Goal: Task Accomplishment & Management: Complete application form

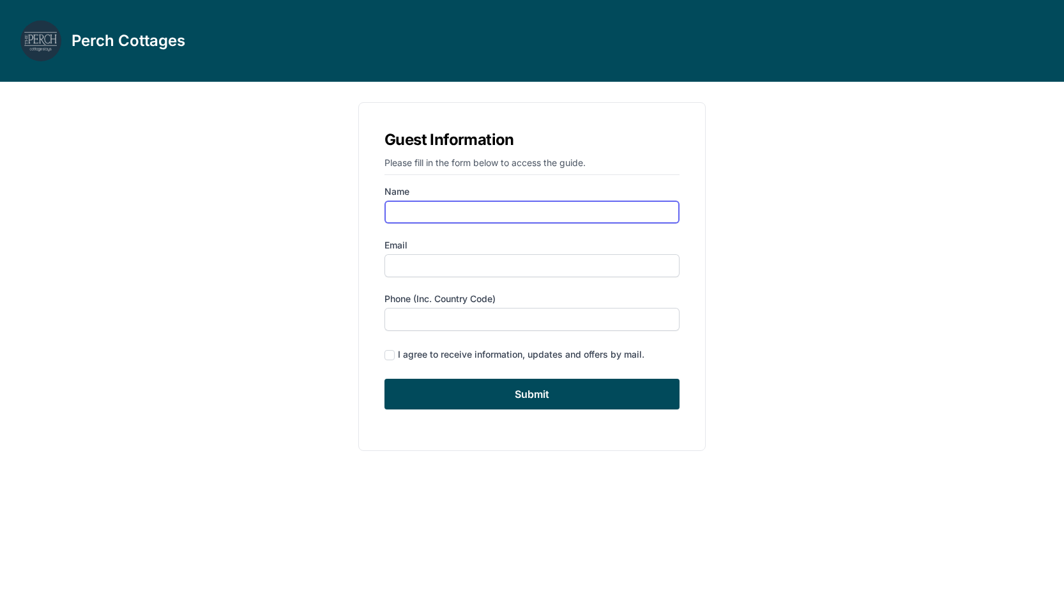
click at [440, 214] on input "Name" at bounding box center [531, 211] width 295 height 23
type input "[PERSON_NAME]"
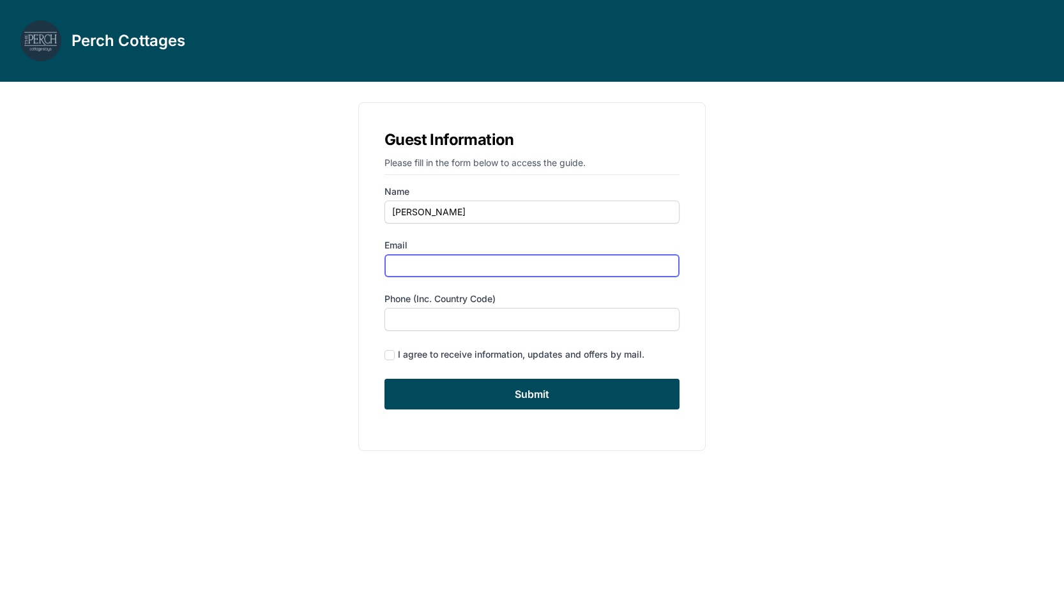
click at [428, 269] on input "Email" at bounding box center [531, 265] width 295 height 23
type input "[EMAIL_ADDRESS][DOMAIN_NAME]"
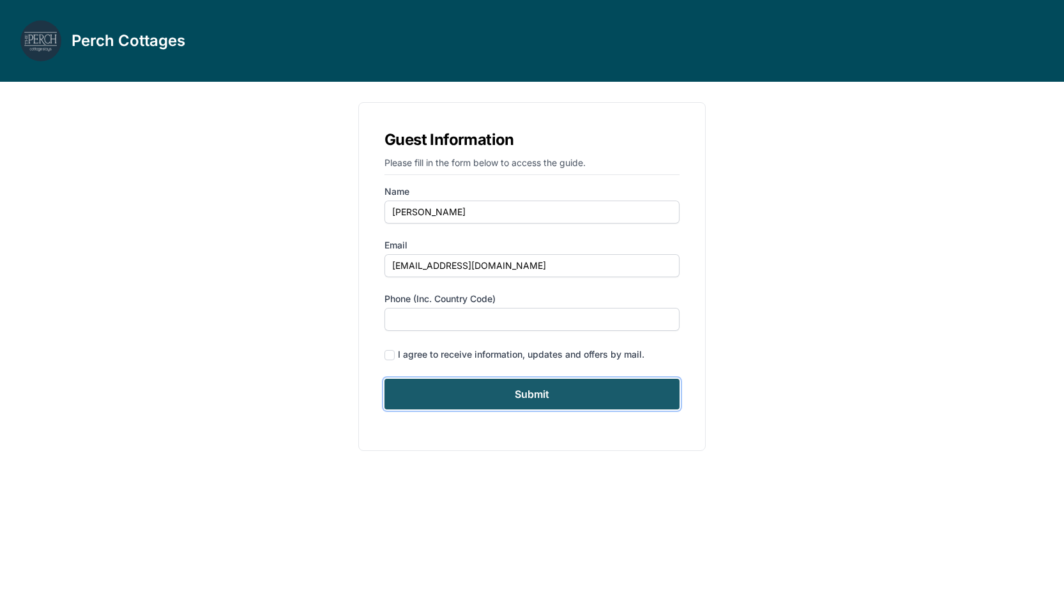
click at [464, 393] on input "Submit" at bounding box center [531, 394] width 295 height 31
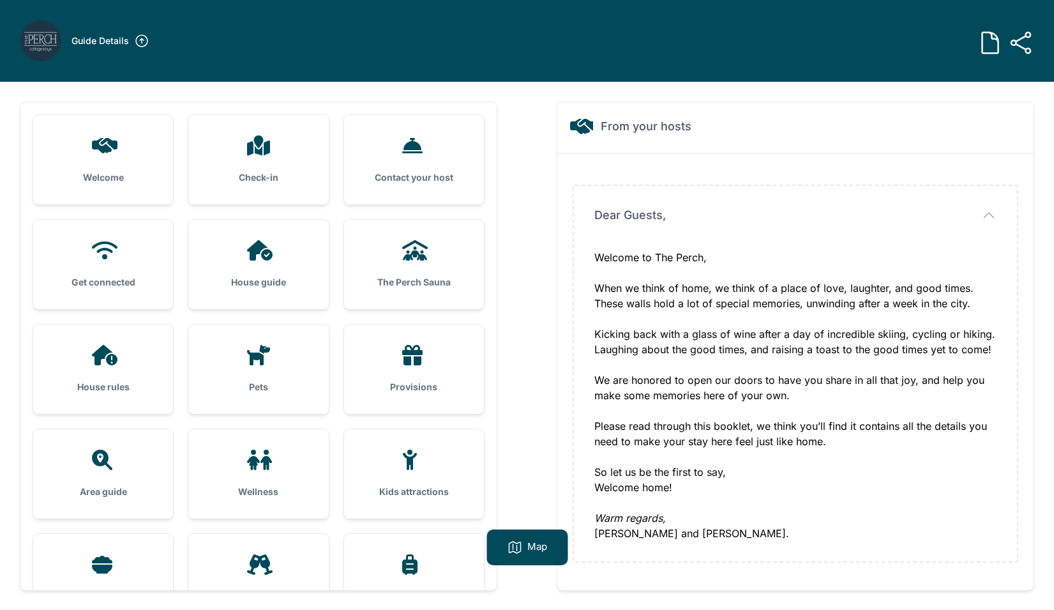
click at [263, 279] on h3 "House guide" at bounding box center [258, 282] width 99 height 13
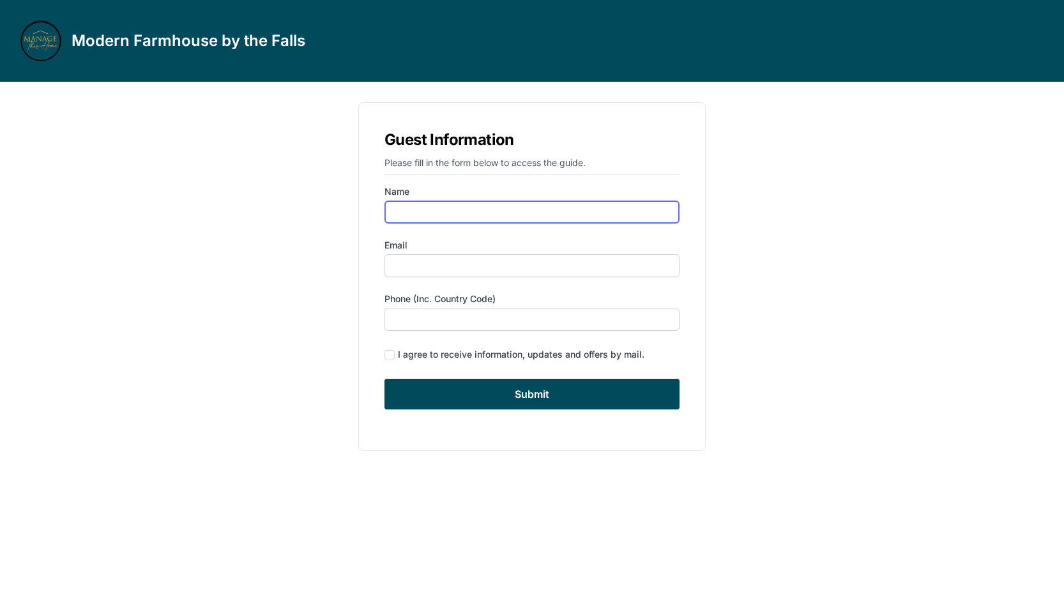
click at [433, 211] on input "Name" at bounding box center [531, 211] width 295 height 23
type input "[PERSON_NAME]"
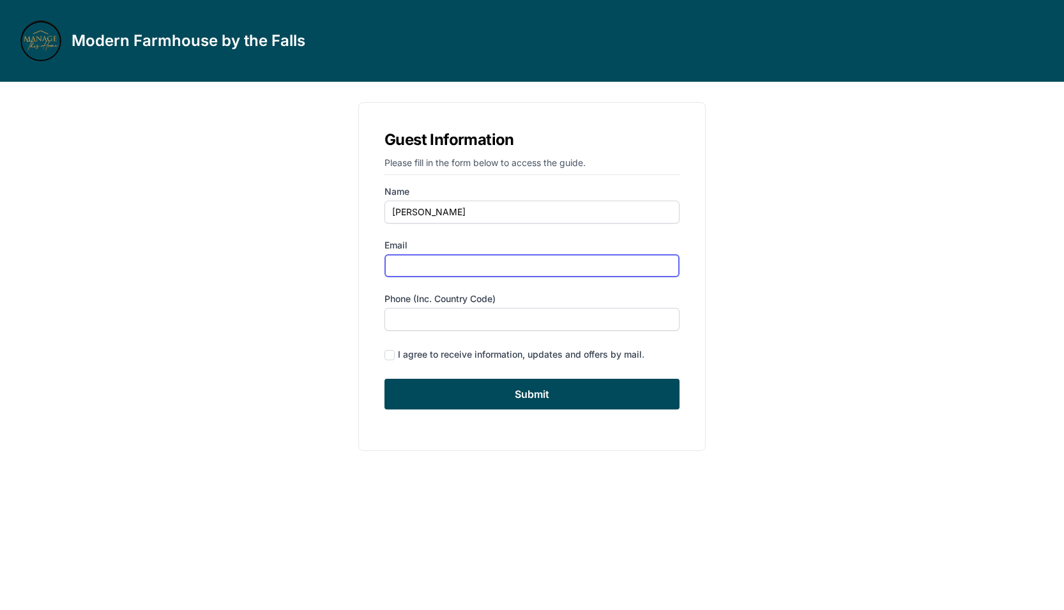
click at [440, 267] on input "Email" at bounding box center [531, 265] width 295 height 23
type input "[EMAIL_ADDRESS][DOMAIN_NAME]"
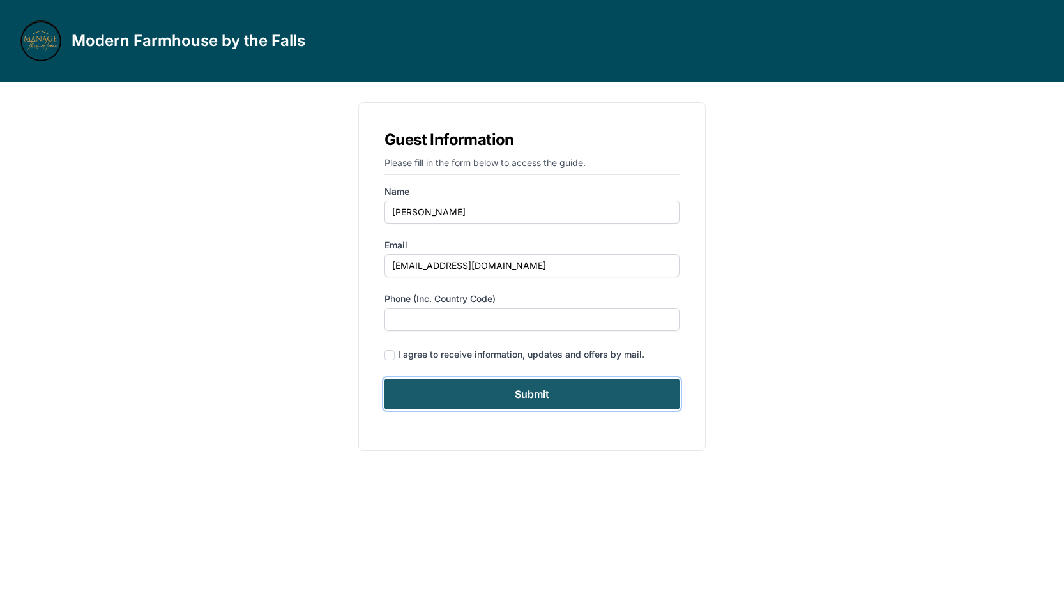
click at [486, 396] on input "Submit" at bounding box center [531, 394] width 295 height 31
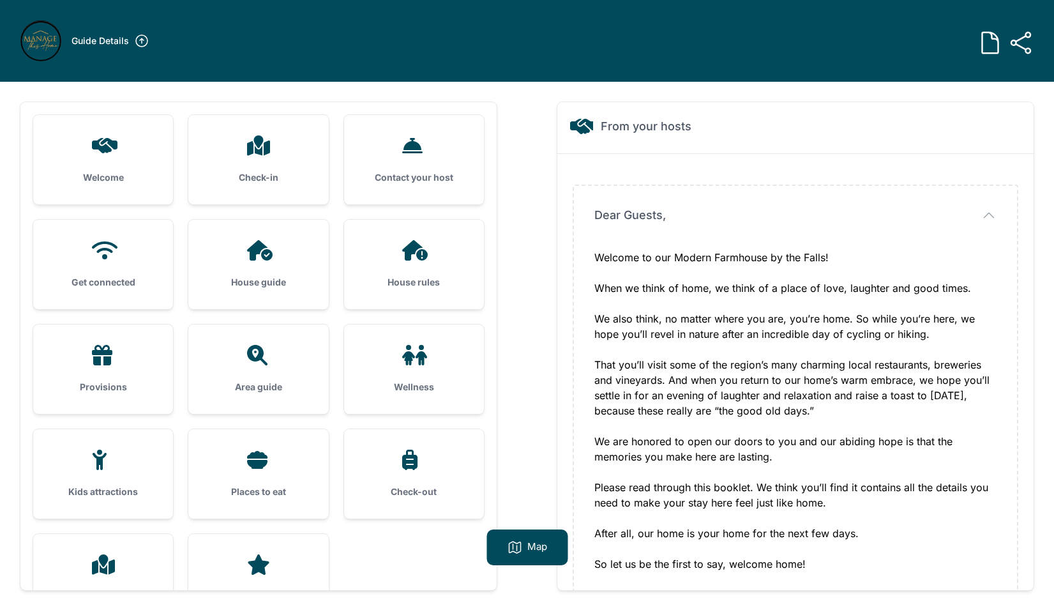
click at [275, 266] on div "House guide" at bounding box center [258, 264] width 140 height 89
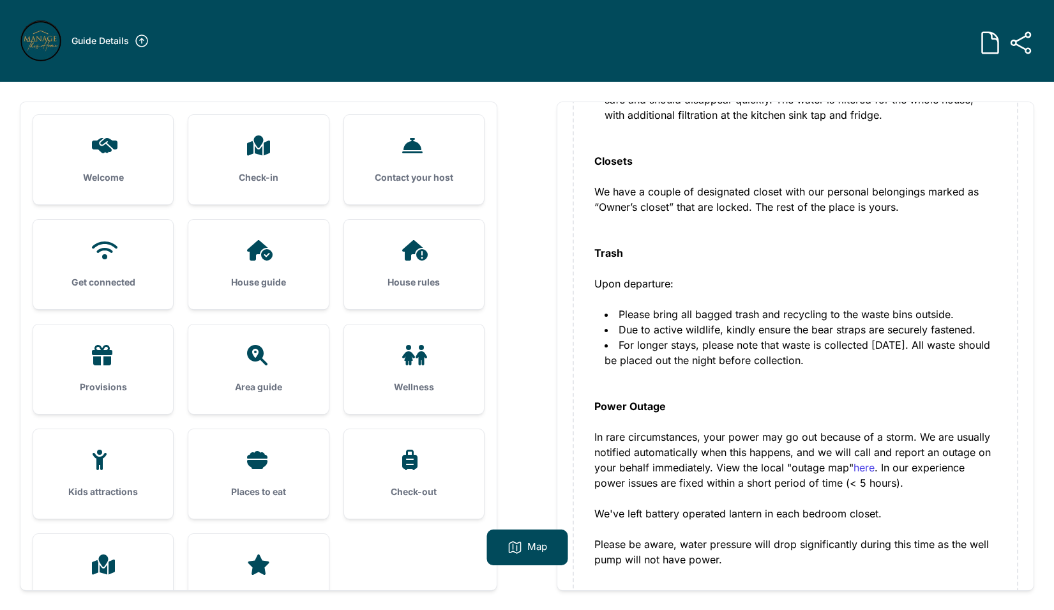
scroll to position [869, 0]
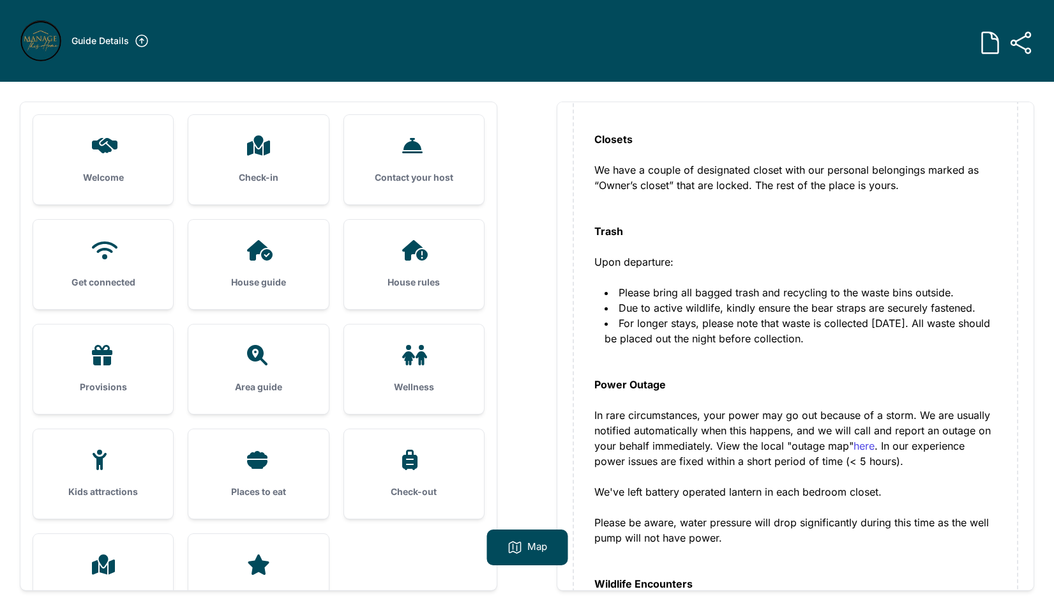
click at [387, 278] on h3 "House rules" at bounding box center [414, 282] width 99 height 13
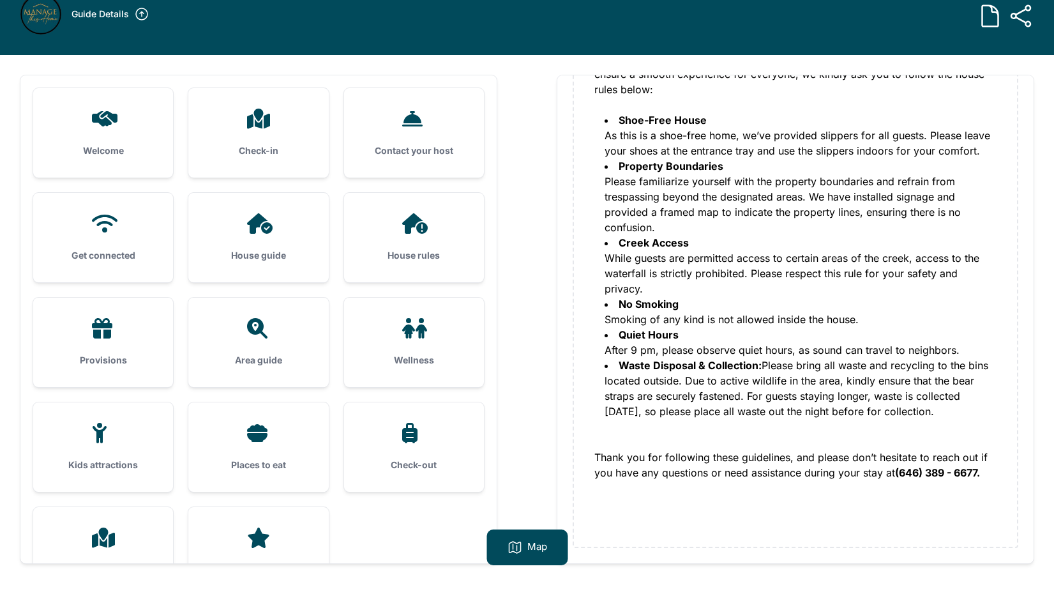
scroll to position [47, 0]
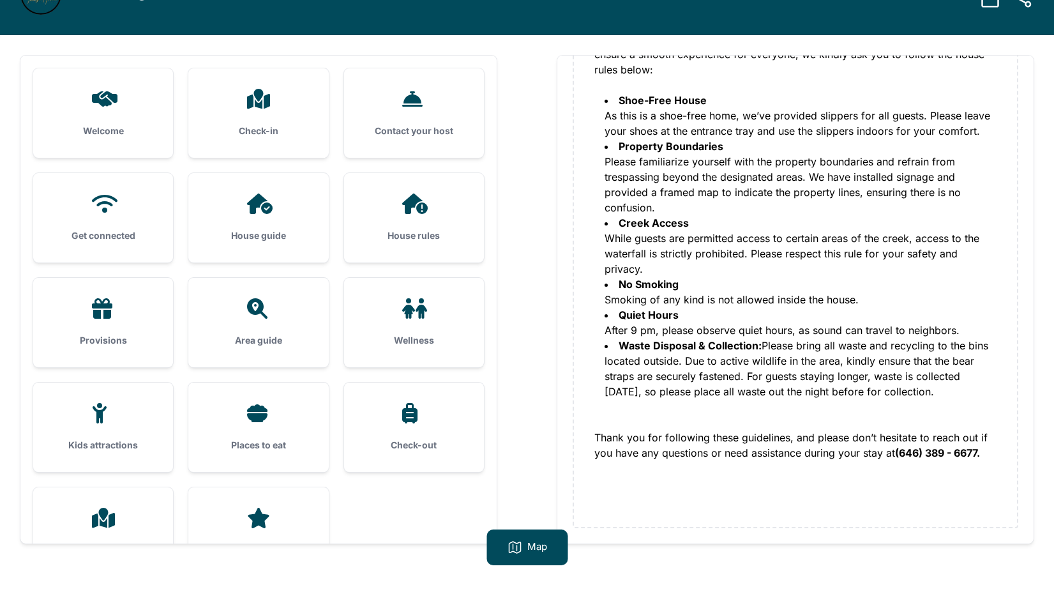
click at [222, 227] on div "House guide" at bounding box center [258, 217] width 140 height 89
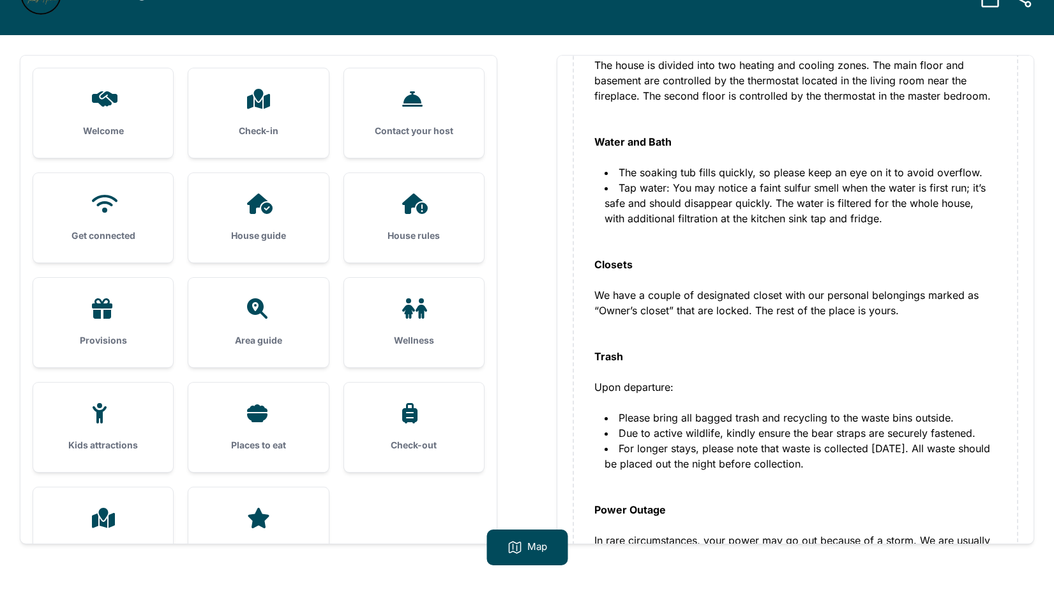
scroll to position [747, 0]
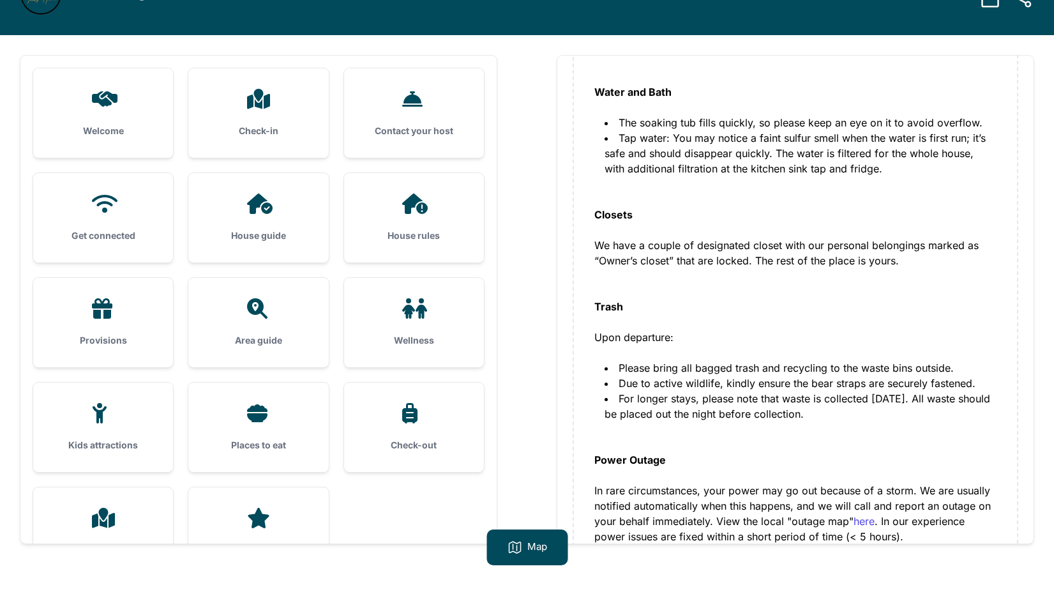
click at [595, 319] on div "Closets We have a couple of designated closet with our personal belongings mark…" at bounding box center [795, 268] width 402 height 184
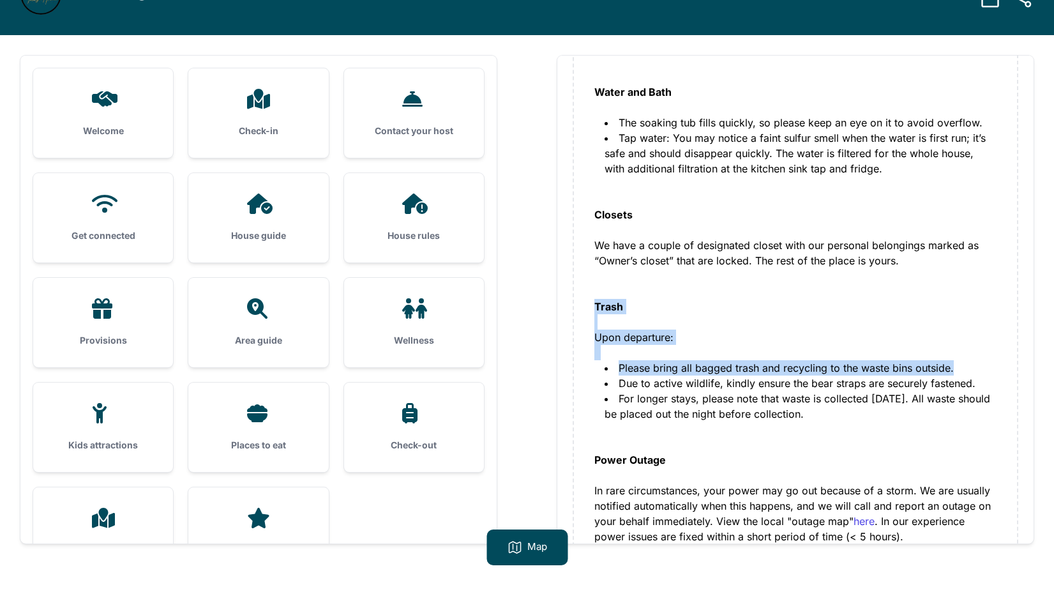
drag, startPoint x: 654, startPoint y: 317, endPoint x: 954, endPoint y: 368, distance: 305.0
click at [954, 368] on div "House Guide House Guide Television: All TVs are smart and you can log in to Net…" at bounding box center [795, 261] width 443 height 1739
copy div "Trash Upon departure: Please bring all bagged trash and recycling to the waste …"
